Goal: Information Seeking & Learning: Learn about a topic

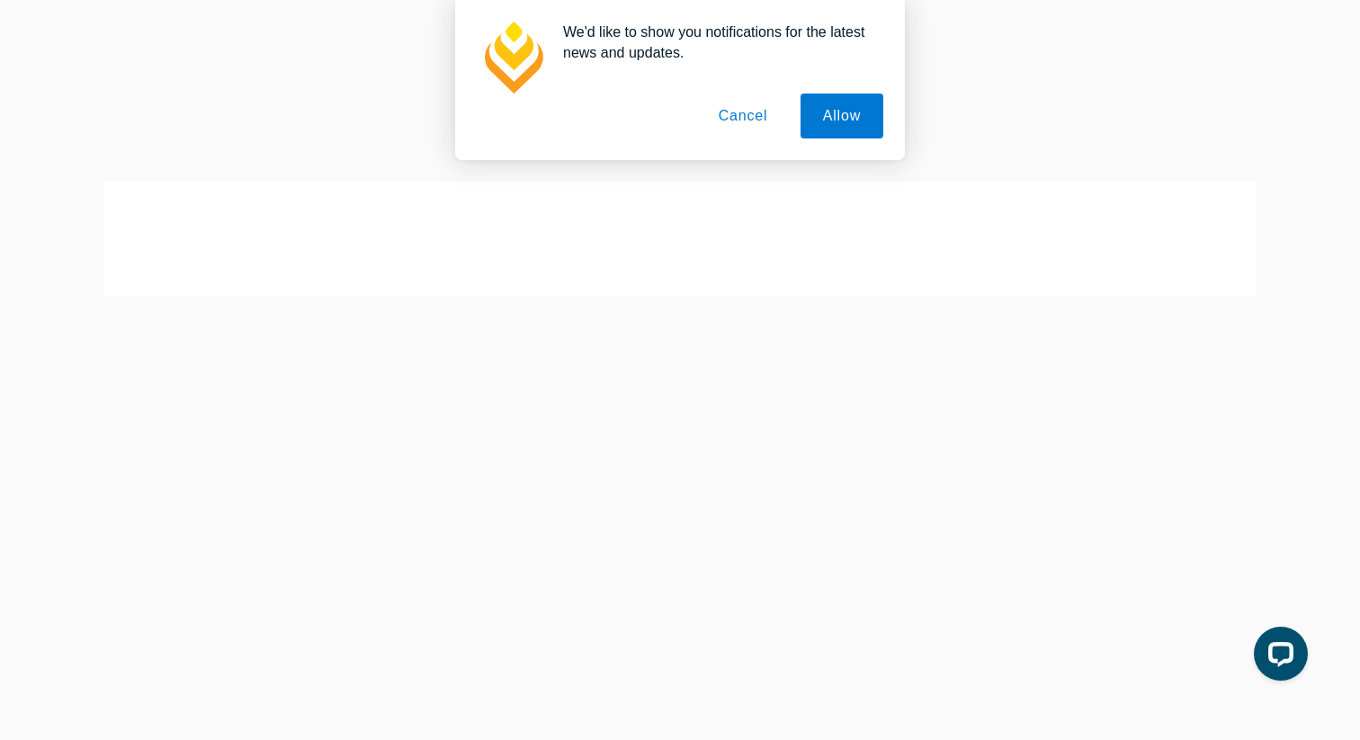
click at [748, 116] on button "Cancel" at bounding box center [743, 116] width 94 height 45
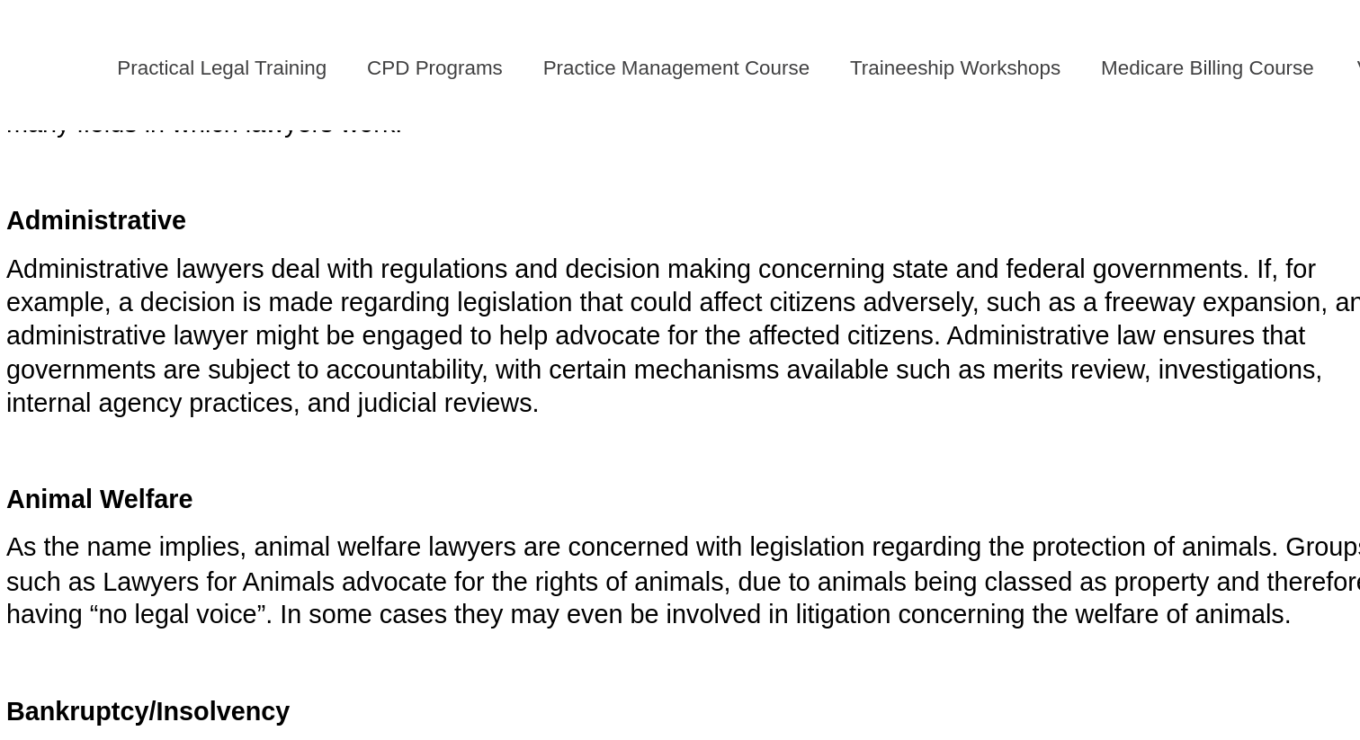
scroll to position [614, 0]
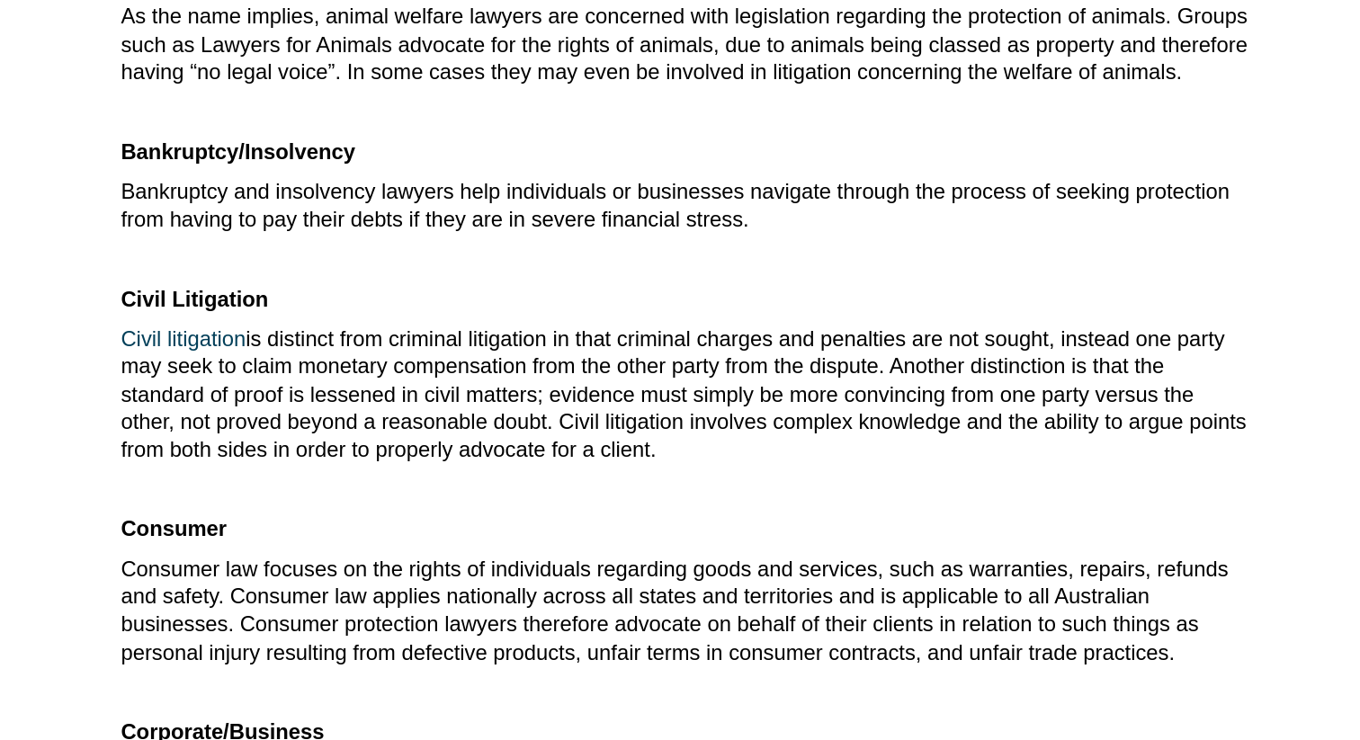
scroll to position [767, 0]
